Goal: Task Accomplishment & Management: Use online tool/utility

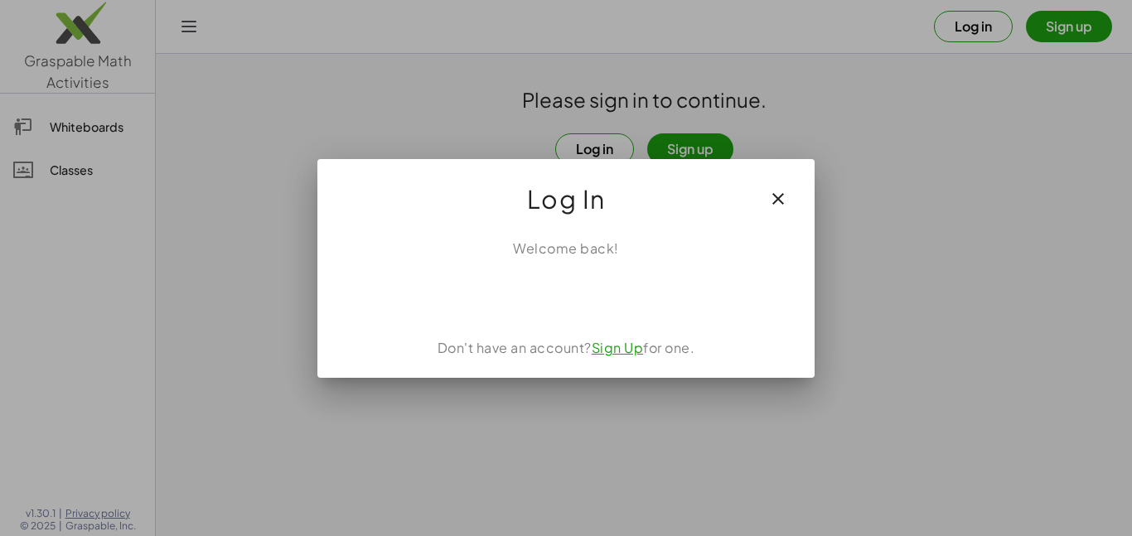
click at [584, 316] on div "Welcome back! Don't have an account? Sign Up for one." at bounding box center [565, 301] width 497 height 152
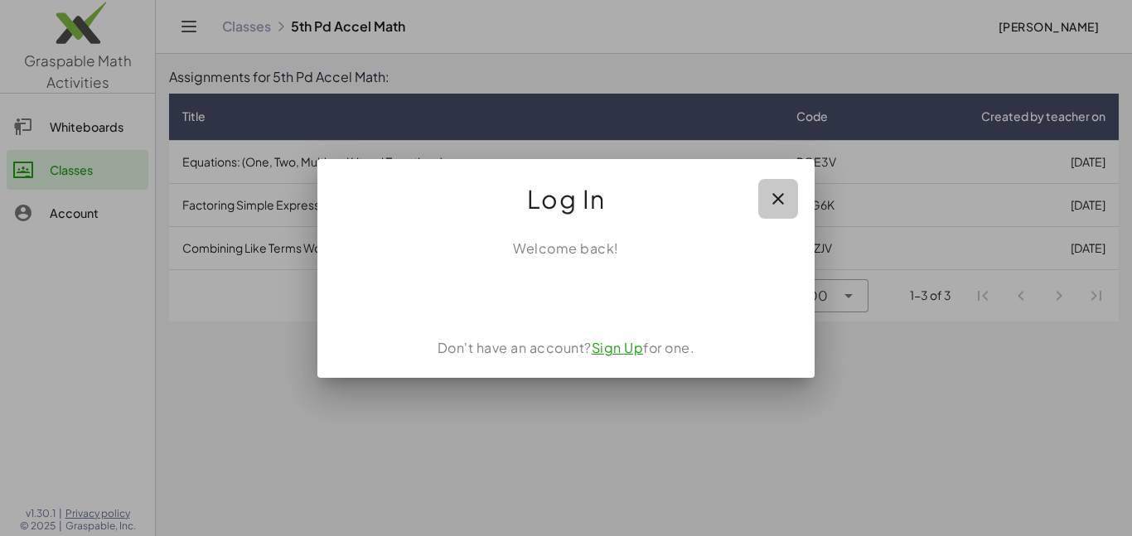
click at [784, 199] on icon "button" at bounding box center [778, 199] width 20 height 20
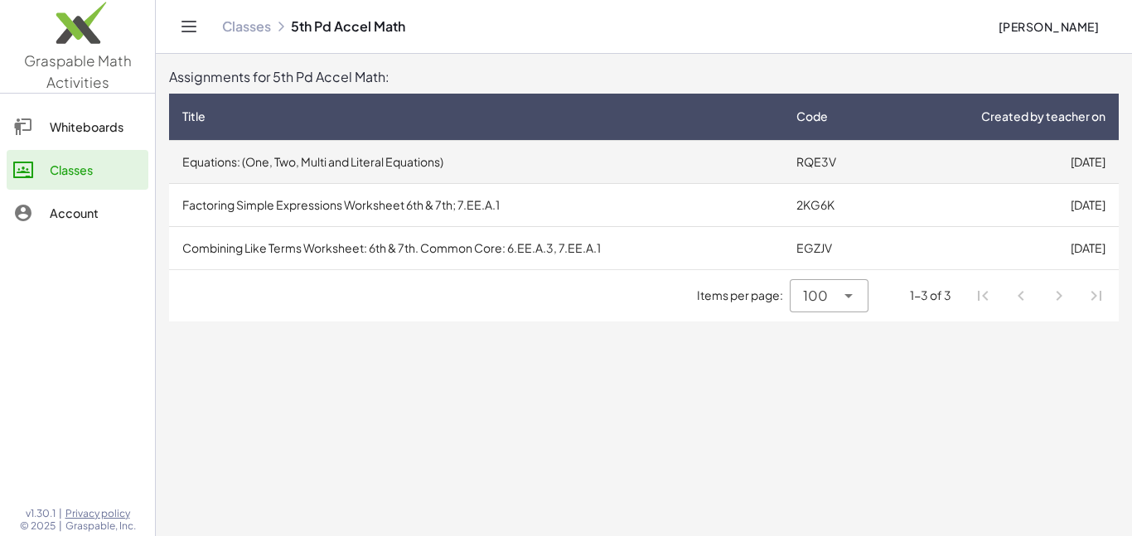
click at [734, 160] on td "Equations: (One, Two, Multi and Literal Equations)" at bounding box center [476, 161] width 614 height 43
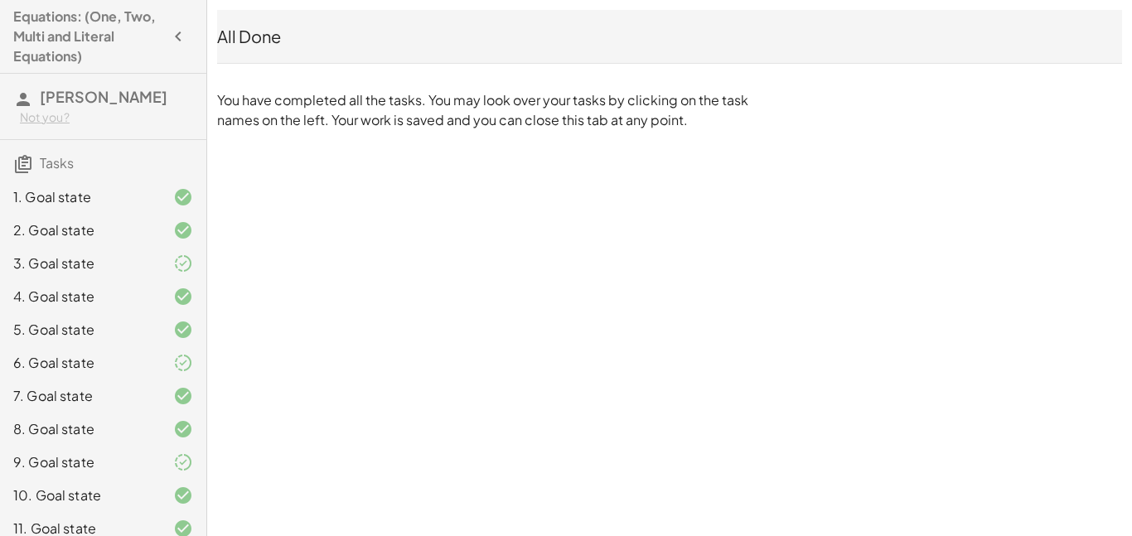
click at [179, 27] on icon "button" at bounding box center [178, 37] width 20 height 20
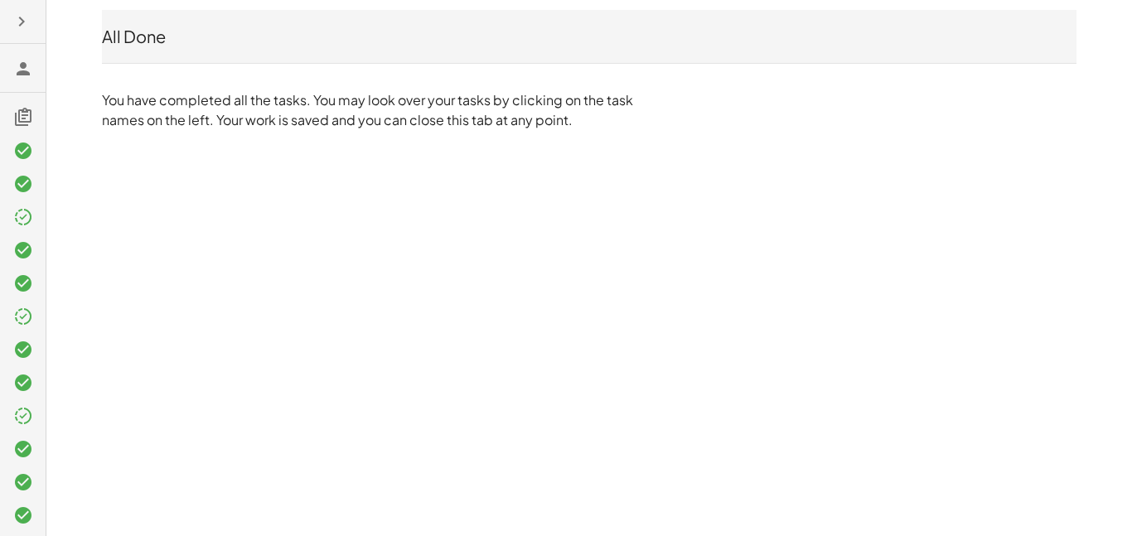
click at [9, 35] on button "button" at bounding box center [22, 22] width 30 height 30
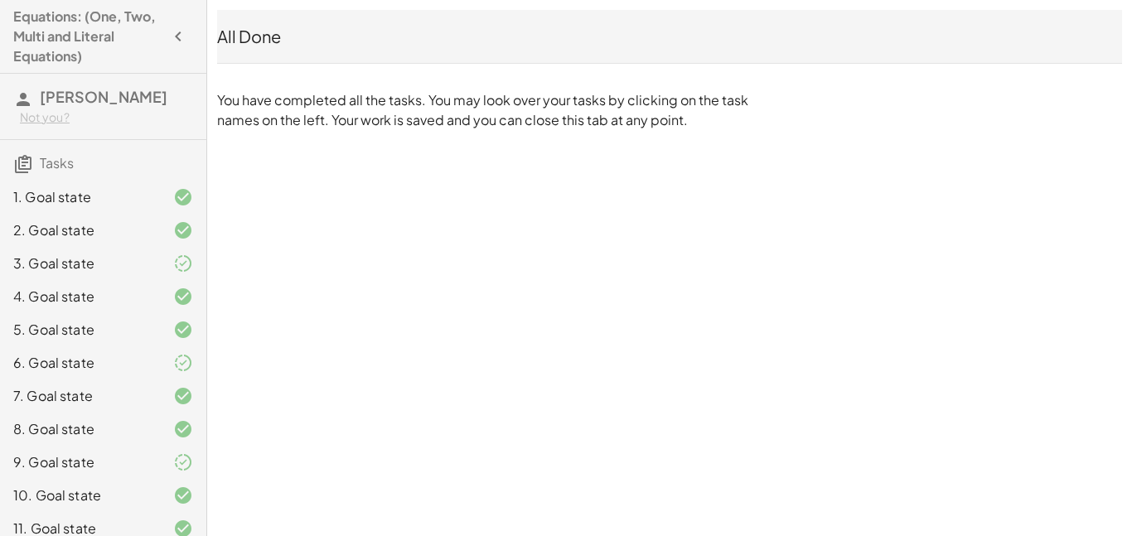
click at [9, 35] on div "Equations: (One, Two, Multi and Literal Equations)" at bounding box center [103, 37] width 193 height 60
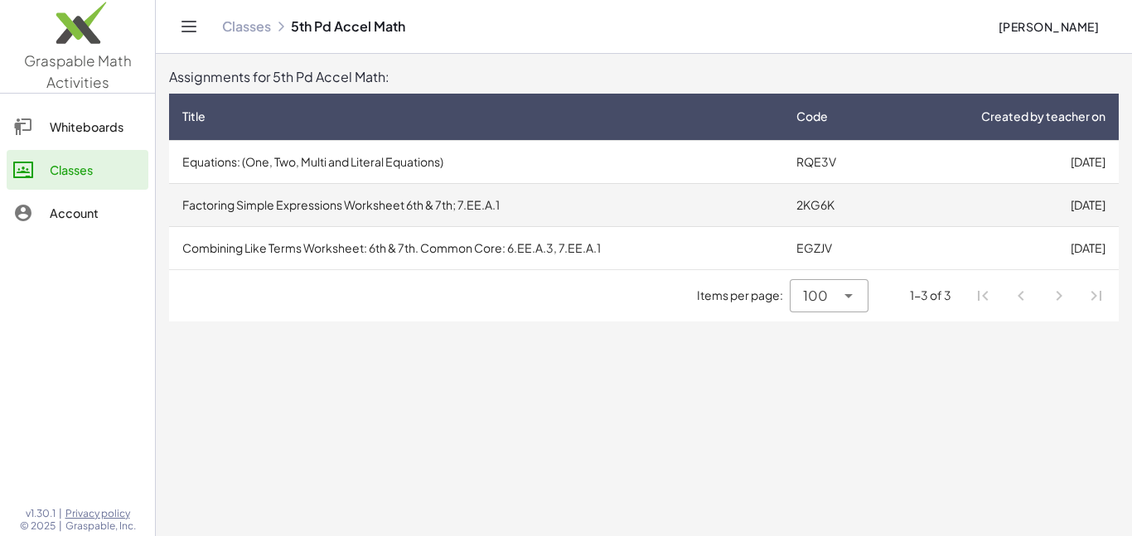
click at [511, 202] on td "Factoring Simple Expressions Worksheet 6th & 7th; 7.EE.A.1" at bounding box center [476, 204] width 614 height 43
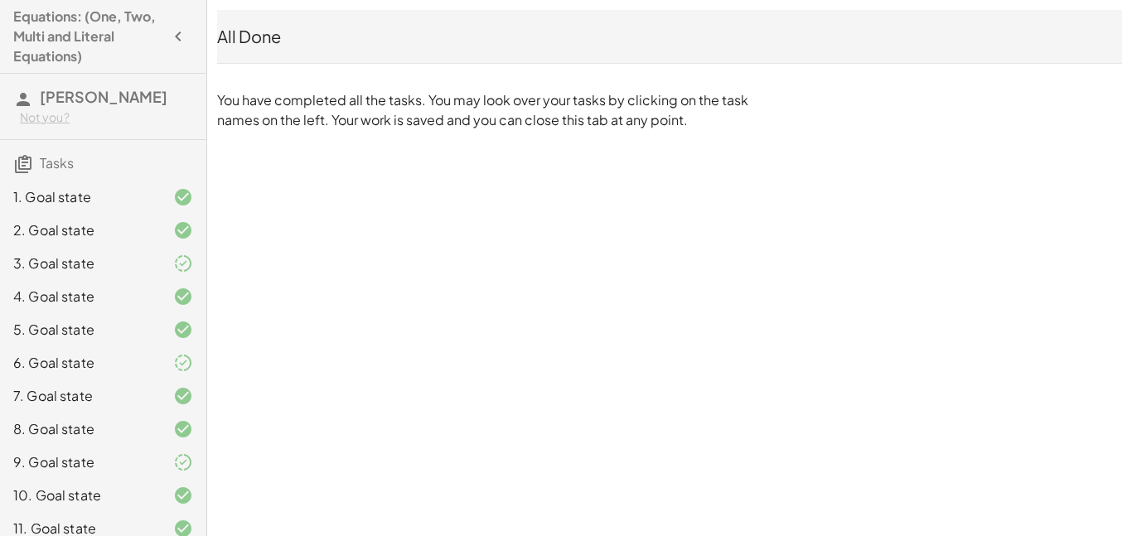
click at [264, 36] on div "All Done" at bounding box center [669, 36] width 905 height 23
